Goal: Task Accomplishment & Management: Complete application form

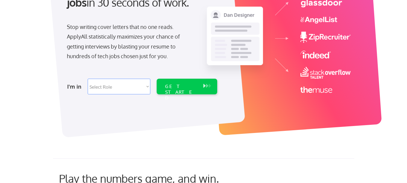
scroll to position [90, 0]
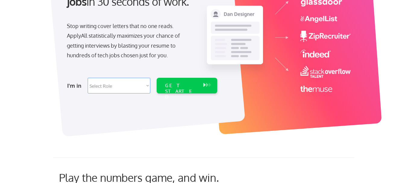
click at [121, 90] on select "Select Role Software Engineering Product Management Customer Success Sales UI/U…" at bounding box center [119, 86] width 63 height 16
select select ""sales""
click at [88, 78] on select "Select Role Software Engineering Product Management Customer Success Sales UI/U…" at bounding box center [119, 86] width 63 height 16
select select ""sales""
click at [173, 84] on div "GET STARTED" at bounding box center [181, 91] width 32 height 17
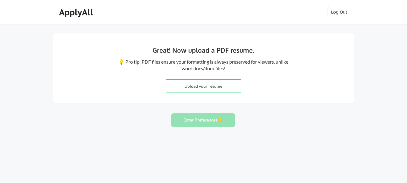
drag, startPoint x: 0, startPoint y: 0, endPoint x: 207, endPoint y: 88, distance: 224.8
click at [207, 88] on input "file" at bounding box center [203, 86] width 75 height 13
click at [196, 86] on input "file" at bounding box center [203, 86] width 75 height 13
type input "C:\fakepath\HananeBihi- Customer Experience.pdf"
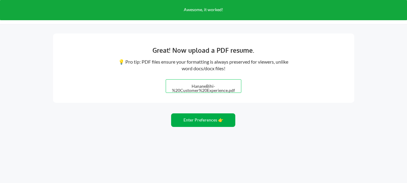
click at [192, 122] on button "Enter Preferences 👉" at bounding box center [203, 120] width 64 height 14
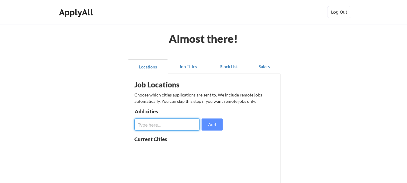
click at [152, 127] on input "input" at bounding box center [166, 124] width 65 height 12
type input "EMEA"
click at [143, 123] on input "input" at bounding box center [166, 124] width 65 height 12
type input "CANADA"
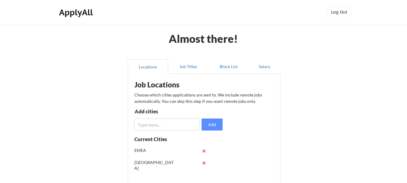
click at [143, 123] on input "input" at bounding box center [166, 124] width 65 height 12
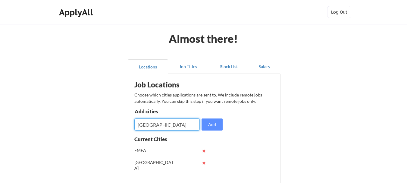
type input "USA"
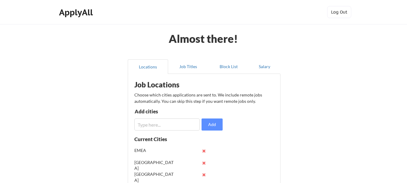
click at [143, 123] on input "input" at bounding box center [166, 124] width 65 height 12
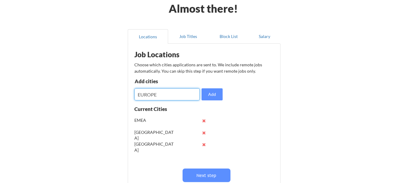
type input "EUROPE"
click at [185, 41] on button "Job Titles" at bounding box center [188, 36] width 40 height 14
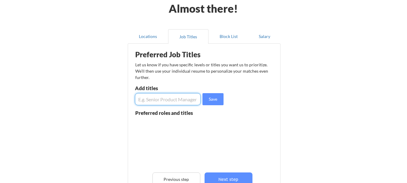
click at [156, 101] on input "input" at bounding box center [168, 99] width 66 height 12
type input "cUSTOME"
type input "Customer Experience"
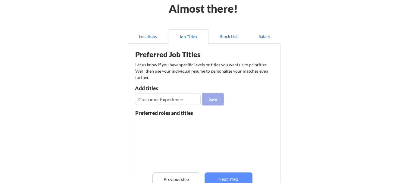
click at [209, 103] on button "Save" at bounding box center [212, 99] width 21 height 12
click at [178, 96] on input "input" at bounding box center [168, 99] width 66 height 12
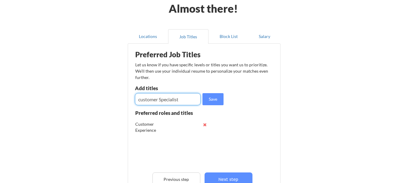
type input "customer Specialist"
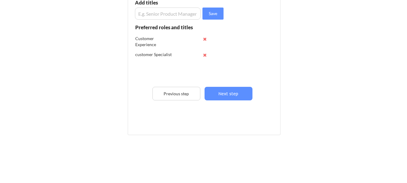
scroll to position [123, 0]
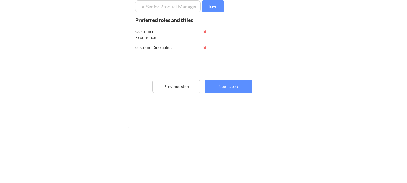
click at [171, 5] on input "input" at bounding box center [168, 6] width 66 height 12
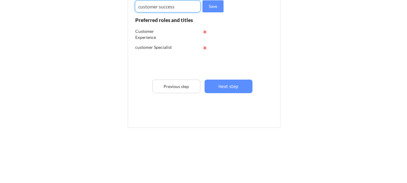
type input "customer success"
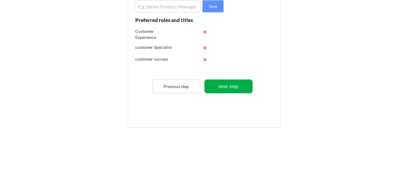
click at [222, 85] on button "Next step" at bounding box center [229, 87] width 48 height 14
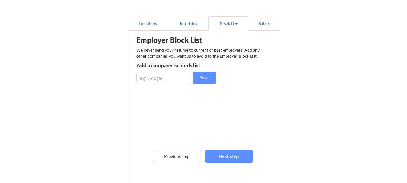
scroll to position [33, 0]
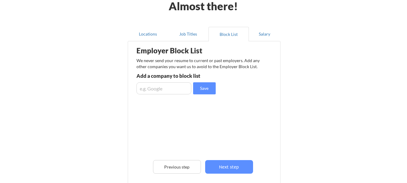
click at [165, 90] on input "input" at bounding box center [163, 88] width 55 height 12
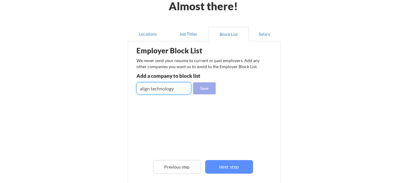
type input "align technology"
click at [206, 89] on button "Save" at bounding box center [204, 88] width 23 height 12
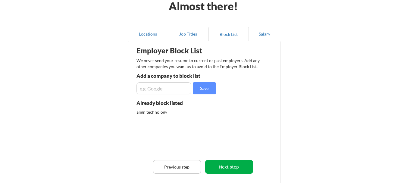
click at [233, 169] on button "Next step" at bounding box center [229, 167] width 48 height 14
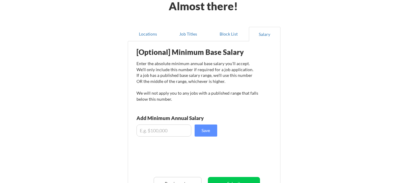
click at [145, 129] on input "input" at bounding box center [163, 130] width 55 height 12
click at [355, 138] on div "Almost there! Locations Job Titles Block List Salary Employer Block List We nev…" at bounding box center [203, 123] width 407 height 312
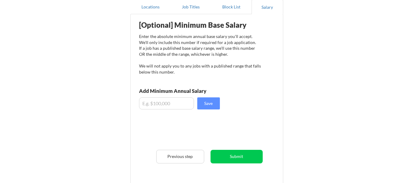
scroll to position [72, 0]
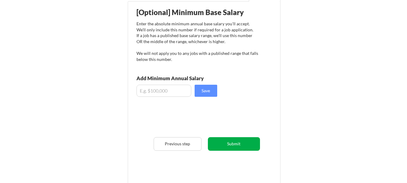
click at [236, 146] on button "Submit" at bounding box center [234, 144] width 52 height 14
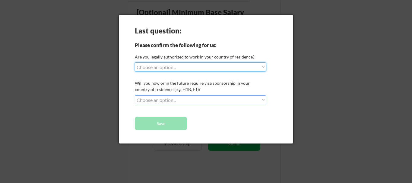
click at [181, 64] on select "Choose an option... Yes, I am a US Citizen Yes, I am a Canadian Citizen Yes, I …" at bounding box center [200, 66] width 131 height 9
select select ""yes__i_am_an_other_permanent_resident""
click at [135, 62] on select "Choose an option... Yes, I am a US Citizen Yes, I am a Canadian Citizen Yes, I …" at bounding box center [200, 66] width 131 height 9
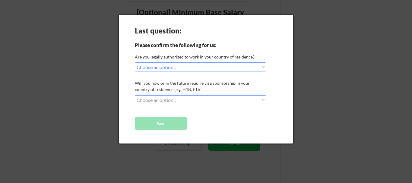
click at [179, 97] on select "Choose an option... No, I will not need sponsorship Yes, I will need sponsorship" at bounding box center [200, 99] width 131 height 9
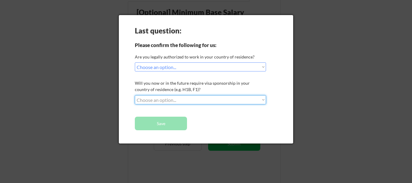
select select ""no__i_will_not_need_sponsorship""
click at [135, 95] on select "Choose an option... No, I will not need sponsorship Yes, I will need sponsorship" at bounding box center [200, 99] width 131 height 9
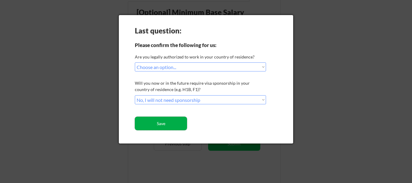
click at [177, 129] on button "Save" at bounding box center [161, 124] width 52 height 14
click at [173, 126] on button "Save" at bounding box center [161, 124] width 52 height 14
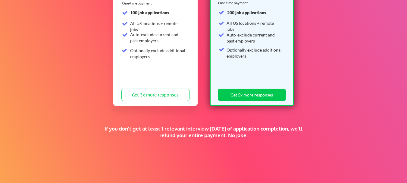
scroll to position [171, 0]
